Goal: Find specific page/section: Find specific page/section

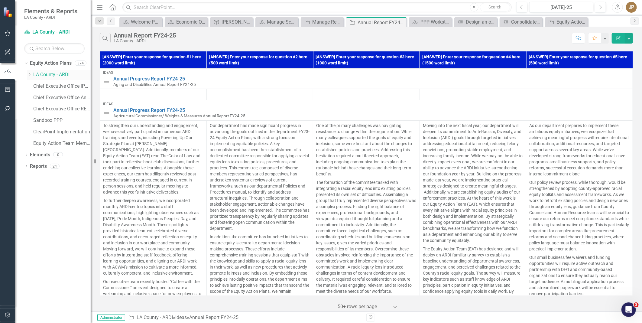
click at [30, 77] on div "Dropdown" at bounding box center [29, 74] width 5 height 5
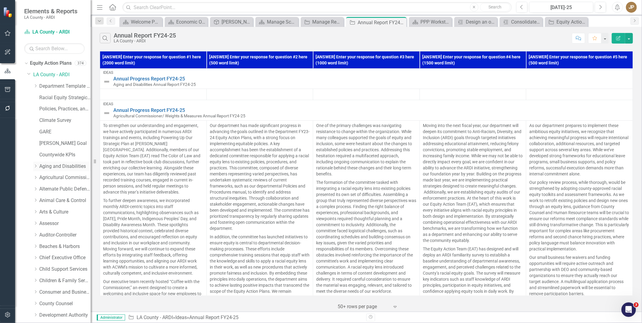
click at [52, 165] on link "Aging and Disabilities" at bounding box center [64, 166] width 51 height 7
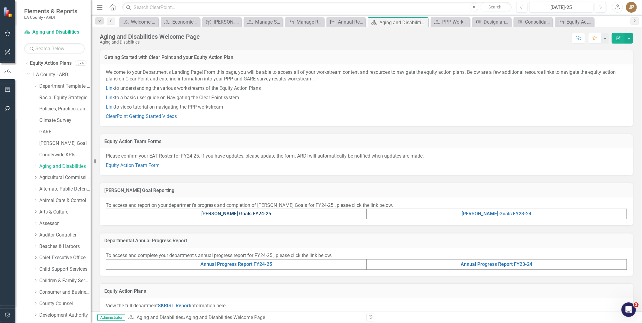
click at [241, 212] on link "[PERSON_NAME] Goals FY24-25" at bounding box center [236, 214] width 70 height 6
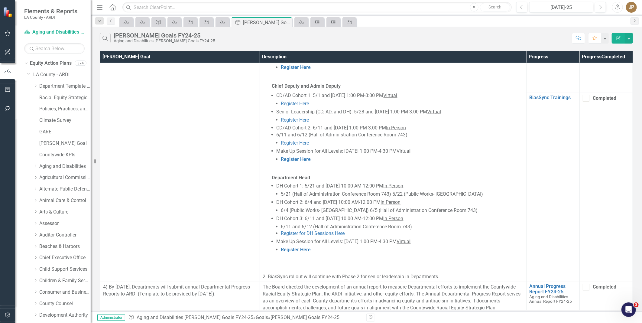
scroll to position [489, 0]
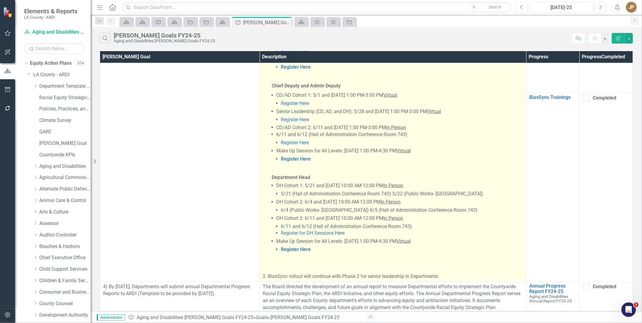
click at [335, 252] on li "For EATs: EAT Cohort 1: 4/3 and [DATE] 10:00AM-12:00 PM Virtual Register Here E…" at bounding box center [397, 82] width 251 height 360
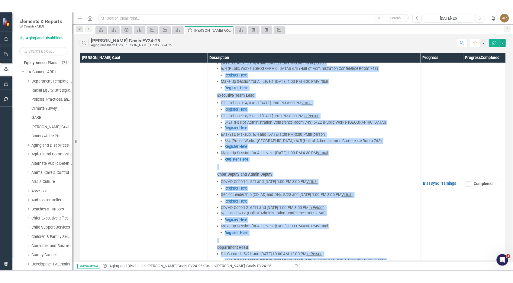
scroll to position [283, 0]
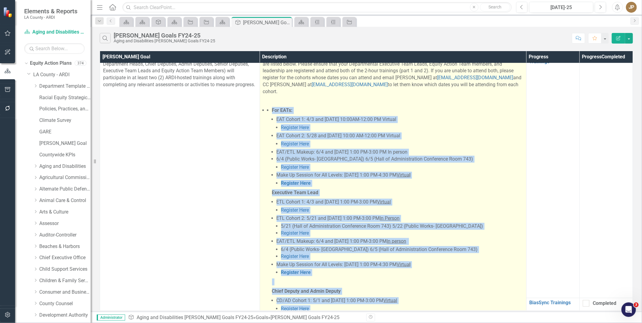
drag, startPoint x: 326, startPoint y: 239, endPoint x: 264, endPoint y: 101, distance: 151.5
click at [264, 107] on div "For EATs: EAT Cohort 1: 4/3 and [DATE] 10:00AM-12:00 PM Virtual Register Here E…" at bounding box center [393, 287] width 260 height 360
copy li "Lor IPSu: DOL Sitame 7: 3/6 con 9/09 30:29AD-44:08 EL Seddoei Temporin Utla ETD…"
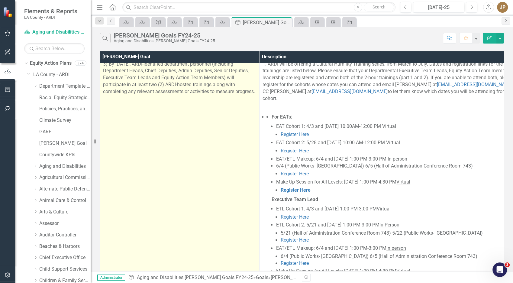
click at [110, 128] on td "3) By [DATE], ARDI-identified department personnel (including Department Heads,…" at bounding box center [180, 276] width 160 height 435
